Goal: Task Accomplishment & Management: Complete application form

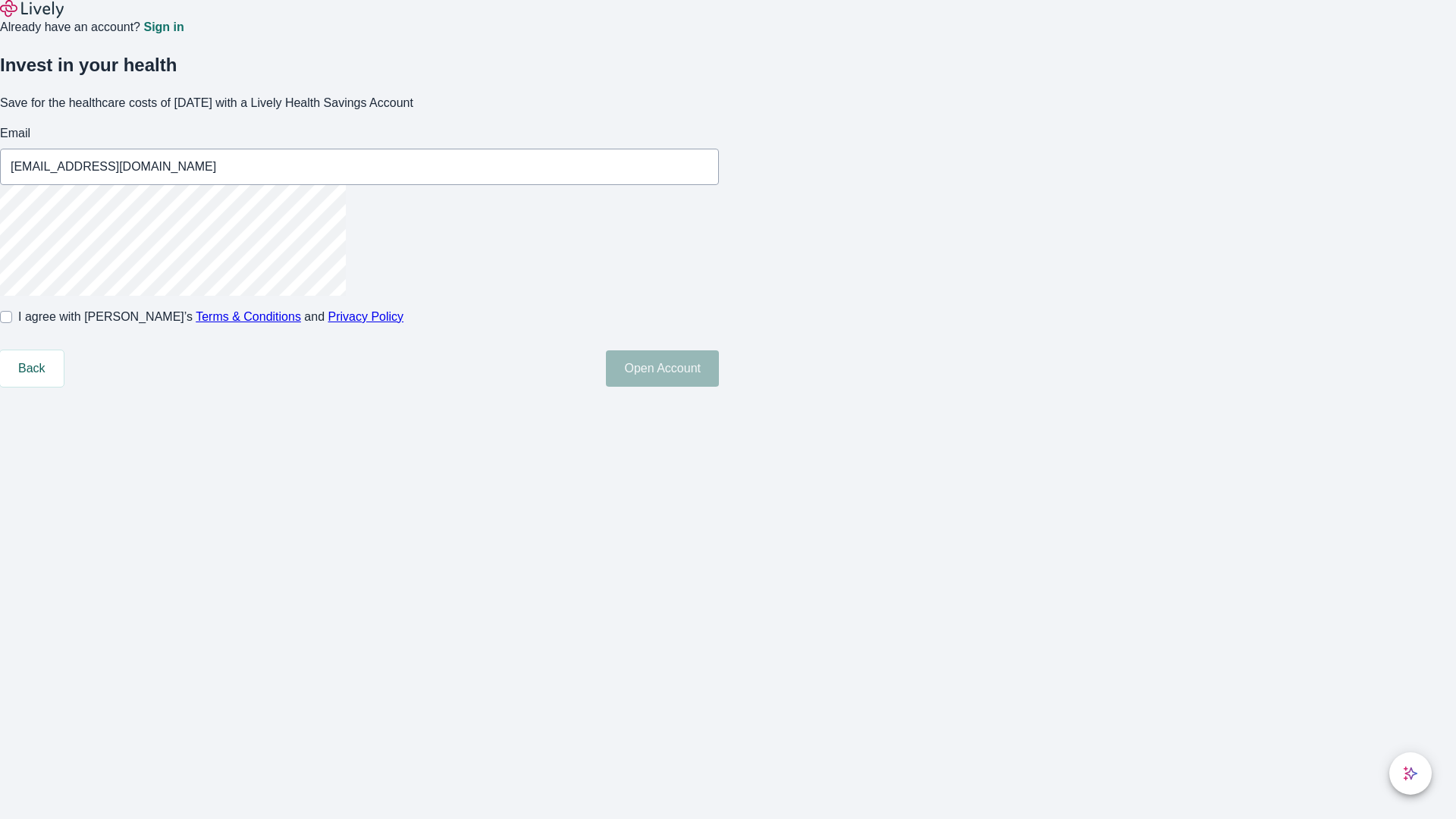
click at [12, 323] on input "I agree with Lively’s Terms & Conditions and Privacy Policy" at bounding box center [6, 317] width 12 height 12
checkbox input "true"
click at [719, 387] on button "Open Account" at bounding box center [662, 368] width 113 height 37
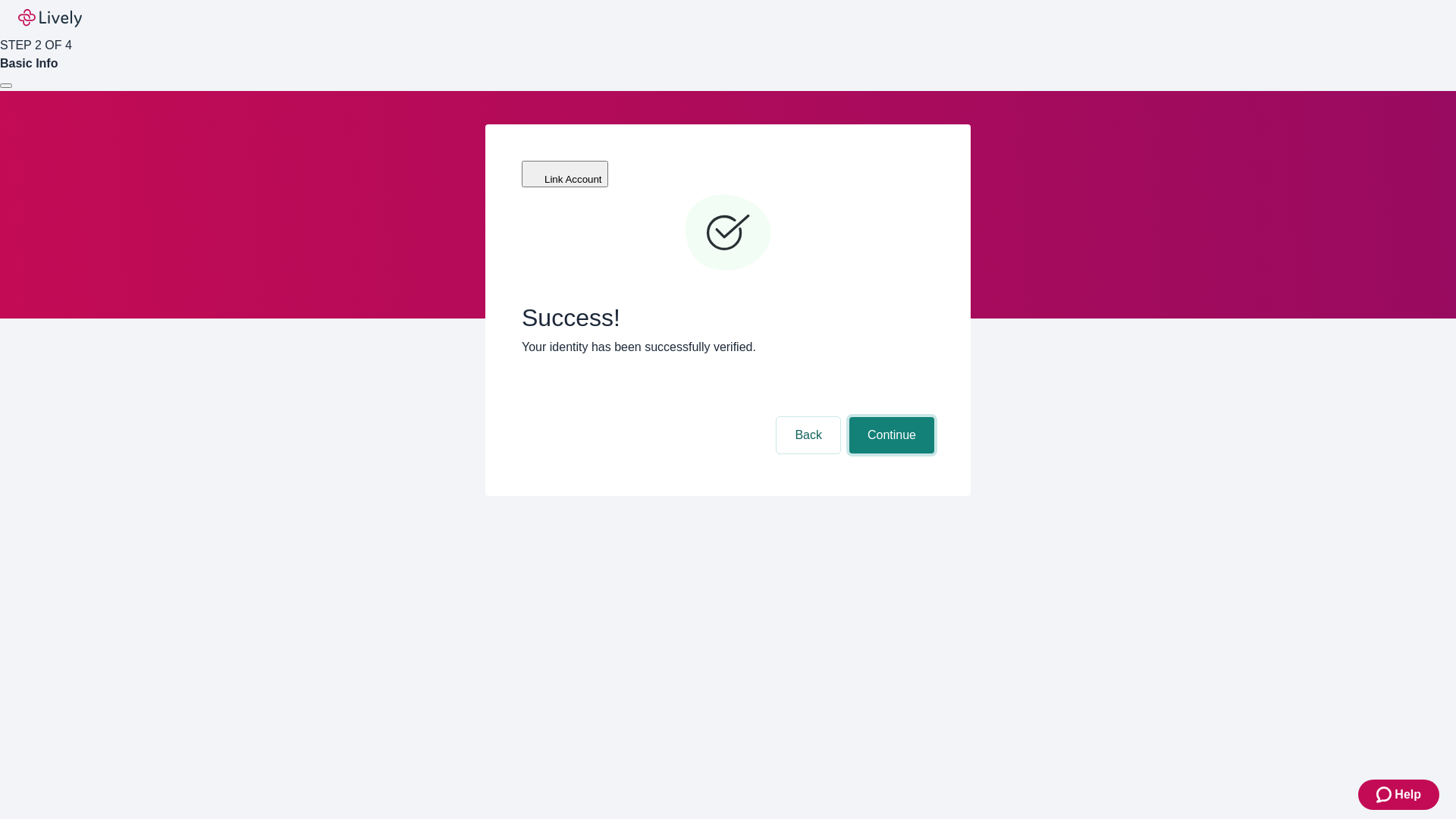
click at [890, 417] on button "Continue" at bounding box center [892, 435] width 85 height 37
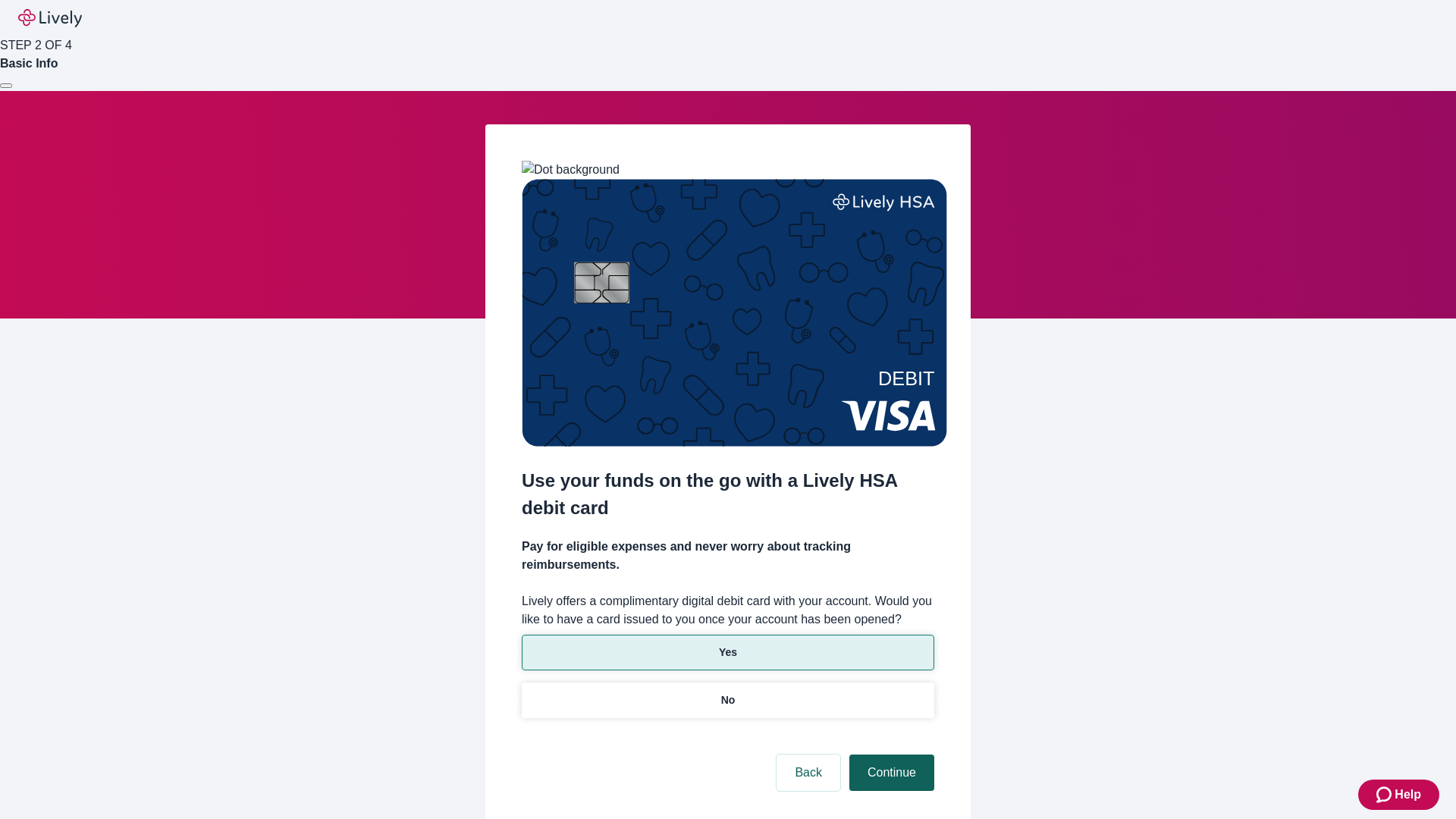
click at [727, 645] on p "Yes" at bounding box center [727, 652] width 18 height 16
click at [890, 754] on button "Continue" at bounding box center [892, 772] width 85 height 37
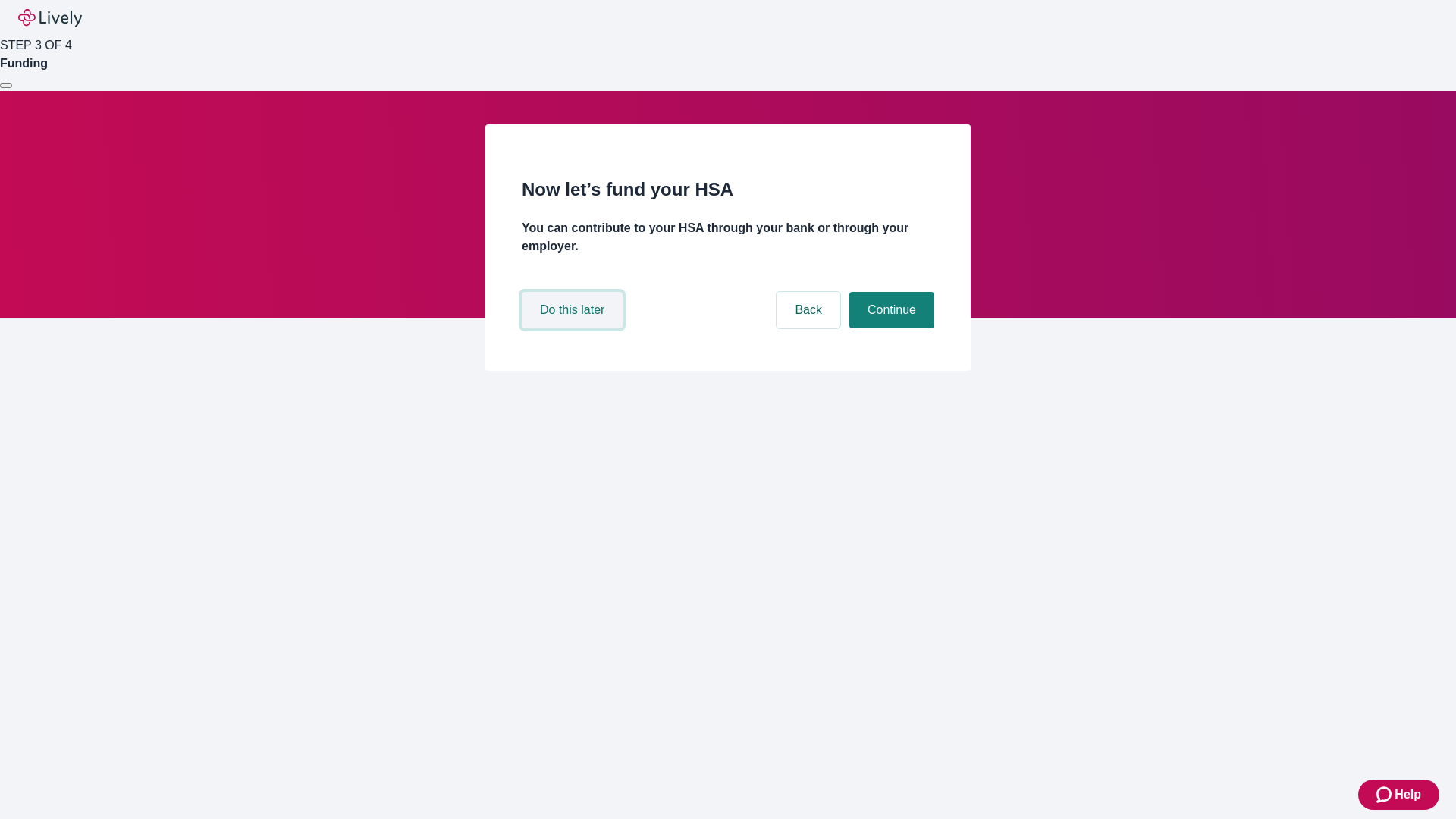
click at [574, 328] on button "Do this later" at bounding box center [572, 310] width 101 height 37
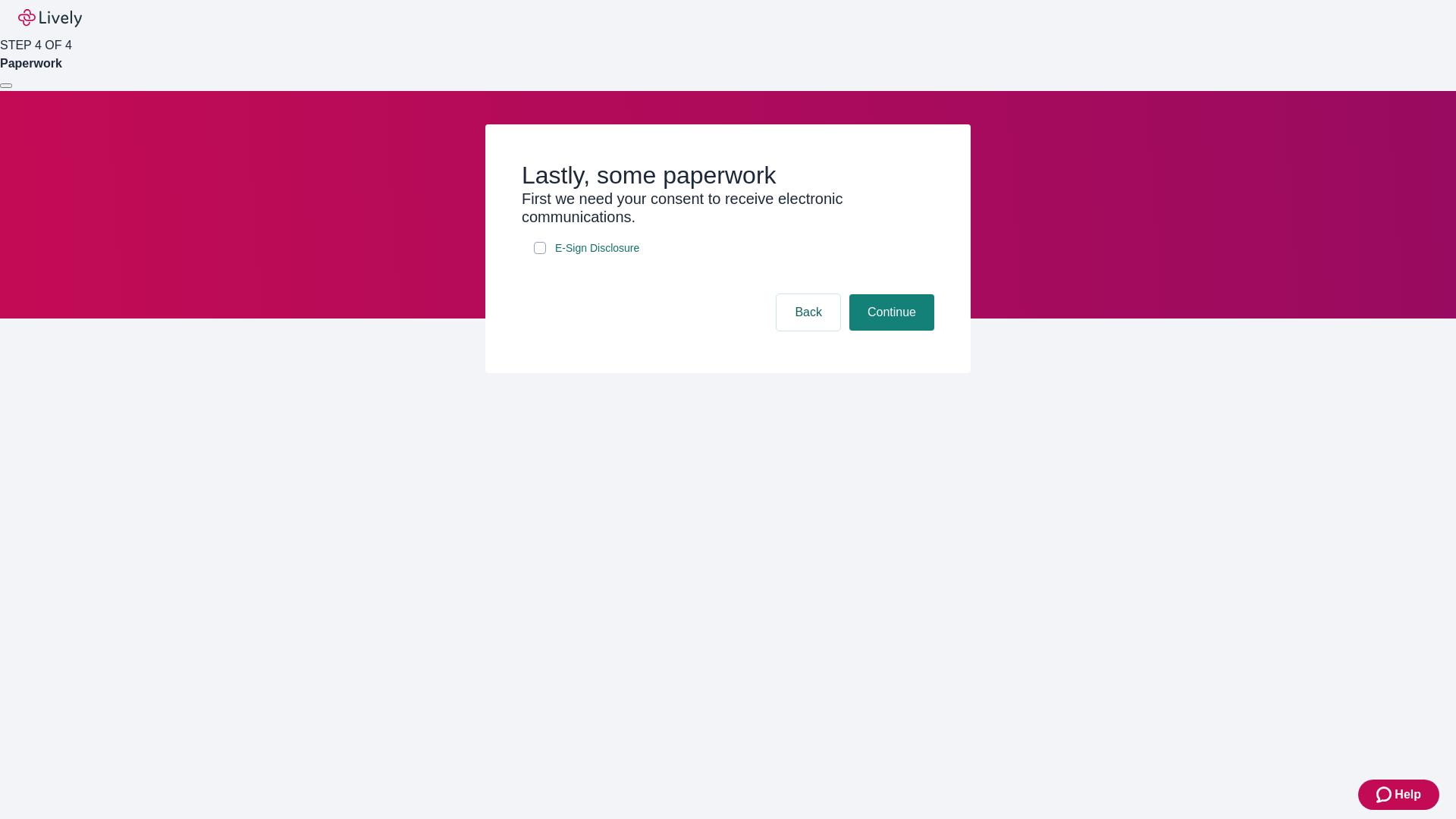
click at [540, 254] on input "E-Sign Disclosure" at bounding box center [540, 247] width 12 height 12
checkbox input "true"
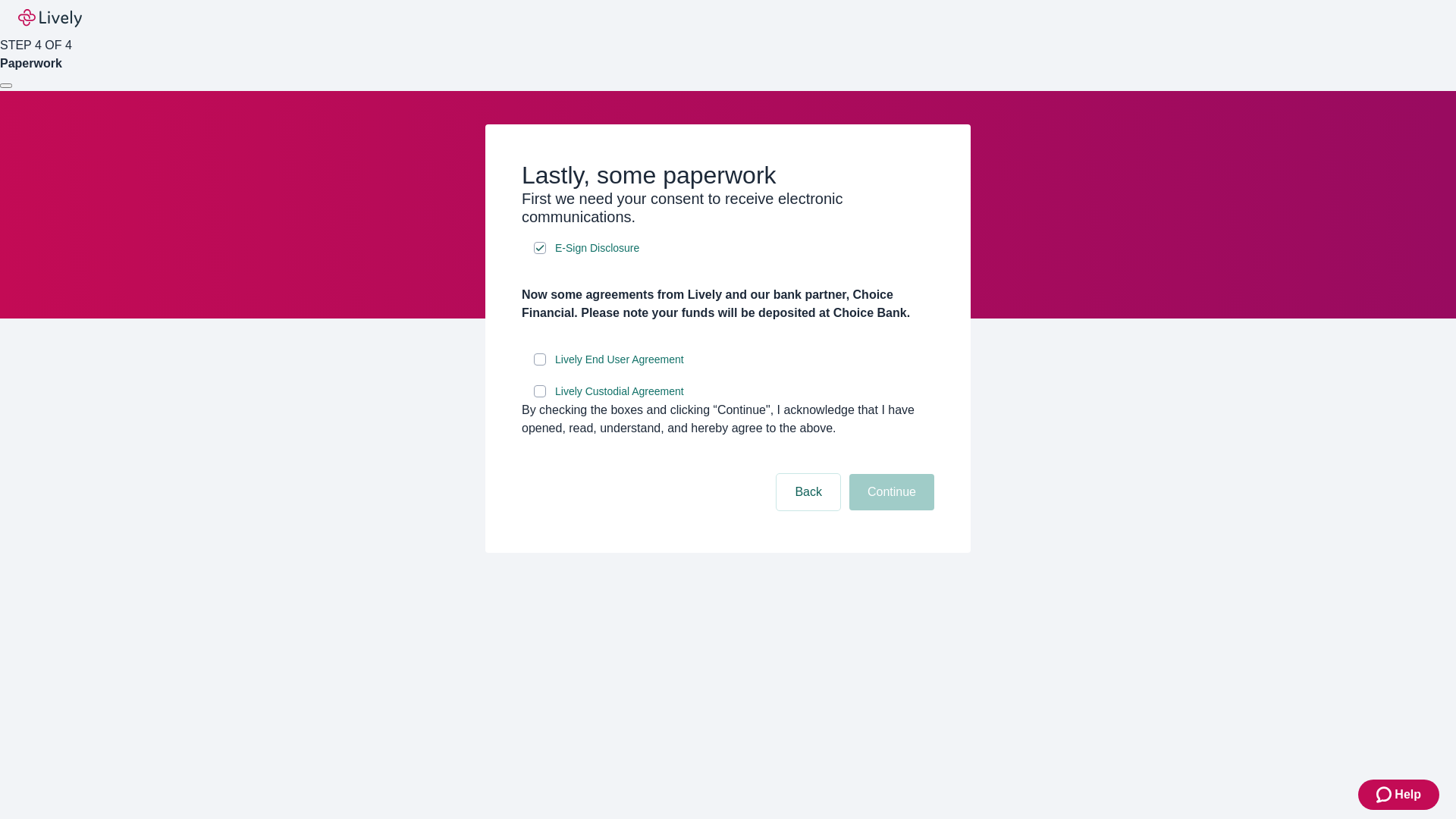
click at [540, 366] on input "Lively End User Agreement" at bounding box center [540, 359] width 12 height 12
checkbox input "true"
click at [540, 397] on input "Lively Custodial Agreement" at bounding box center [540, 391] width 12 height 12
checkbox input "true"
click at [890, 510] on button "Continue" at bounding box center [892, 492] width 85 height 37
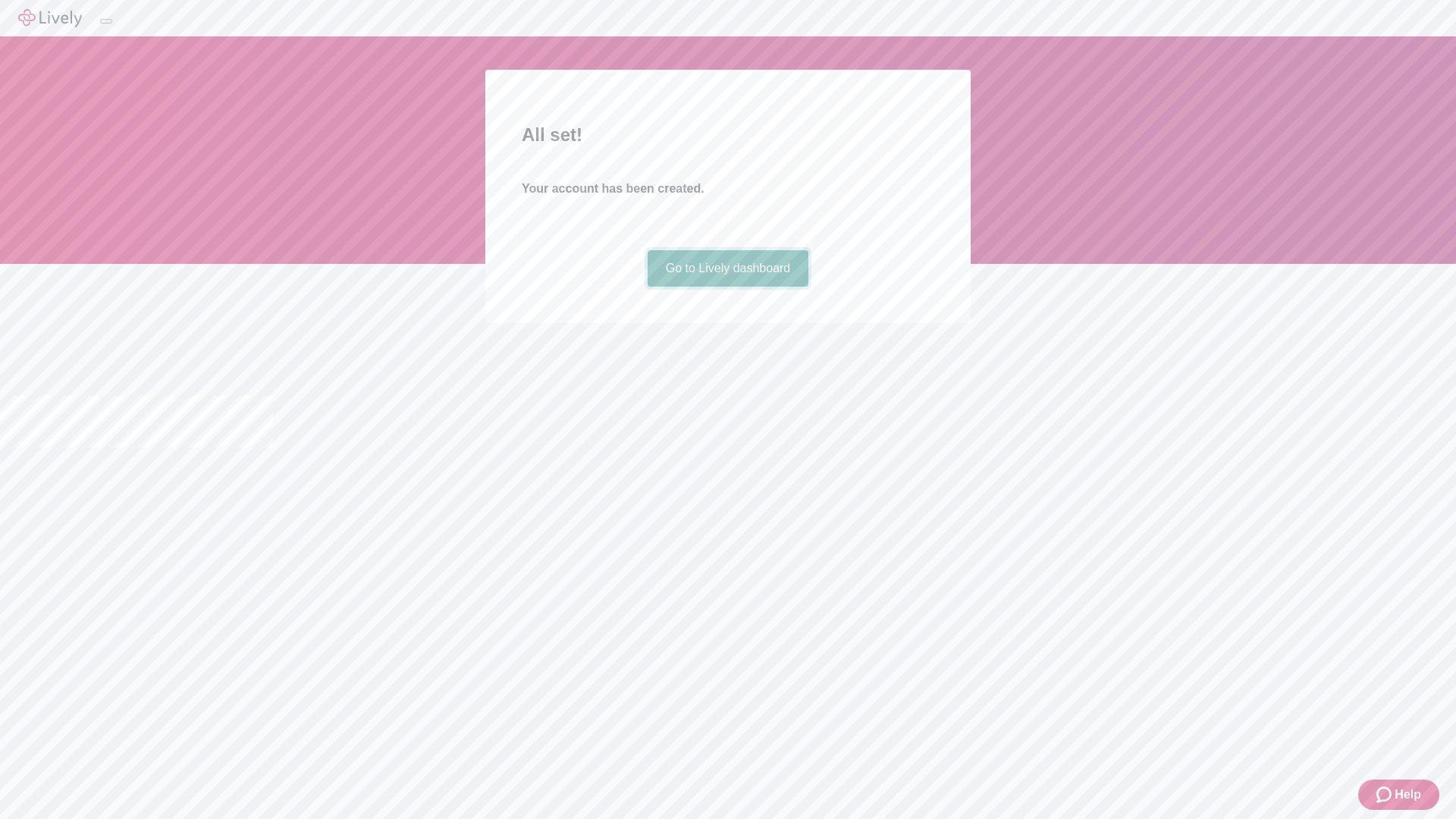
click at [727, 287] on link "Go to Lively dashboard" at bounding box center [728, 268] width 162 height 37
